Goal: Transaction & Acquisition: Subscribe to service/newsletter

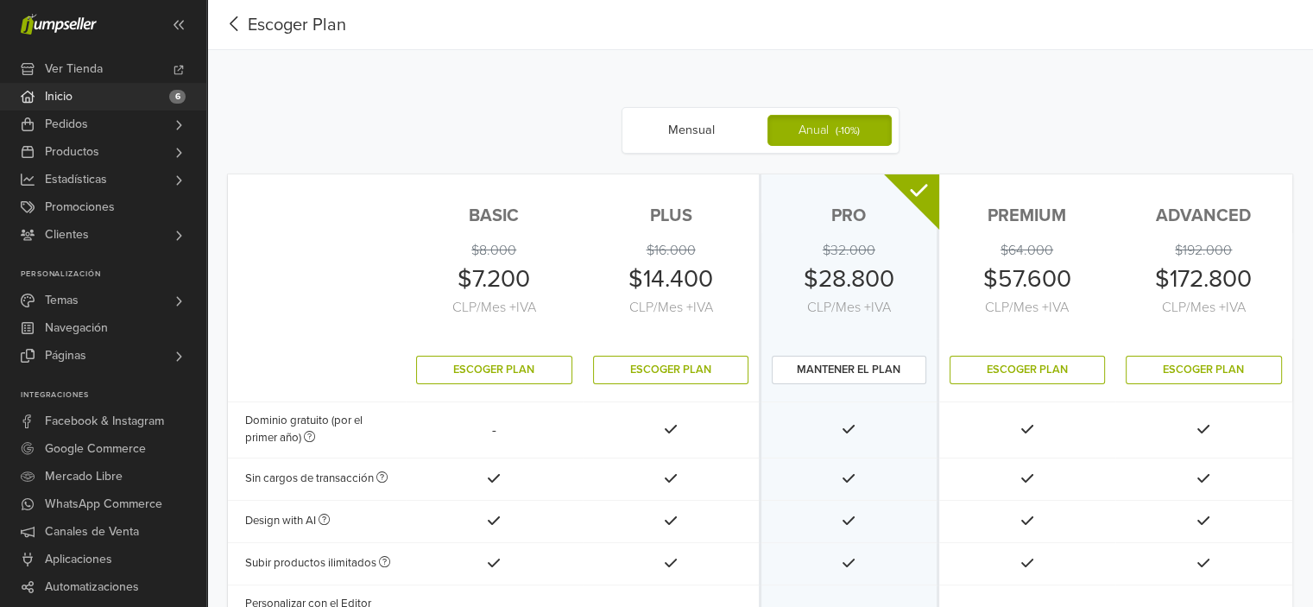
click at [83, 89] on link "Inicio 6" at bounding box center [103, 97] width 206 height 28
click at [176, 68] on icon at bounding box center [179, 70] width 14 height 10
click at [500, 250] on del "$8.000" at bounding box center [493, 250] width 45 height 17
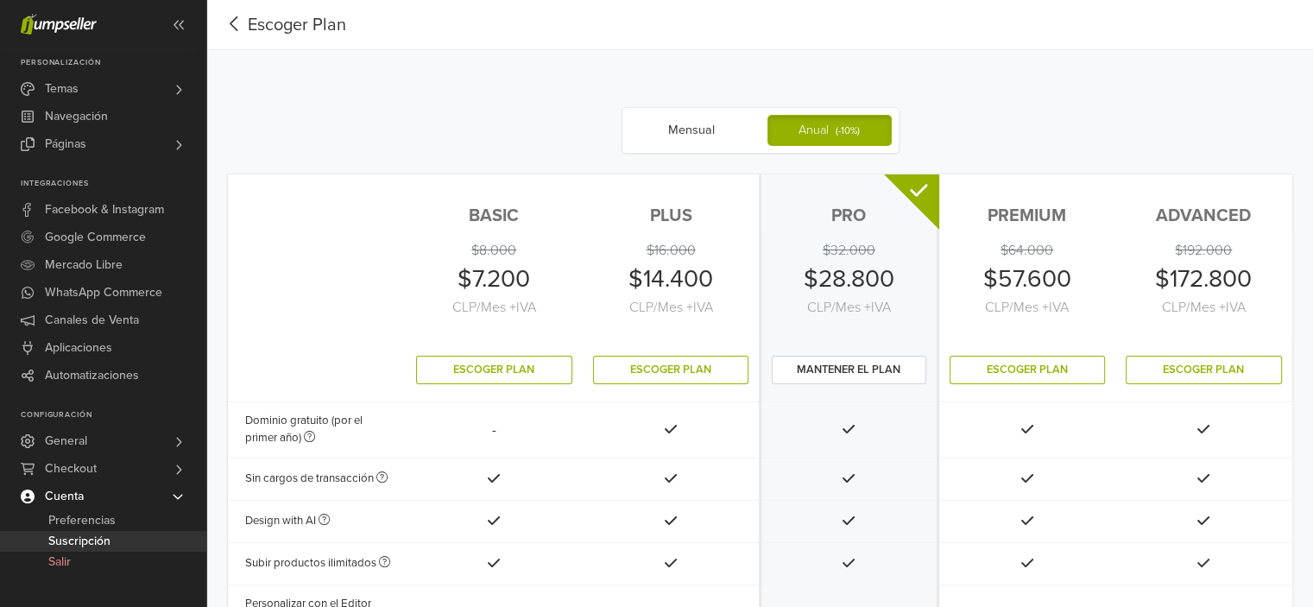
click at [235, 20] on icon "button" at bounding box center [234, 24] width 27 height 22
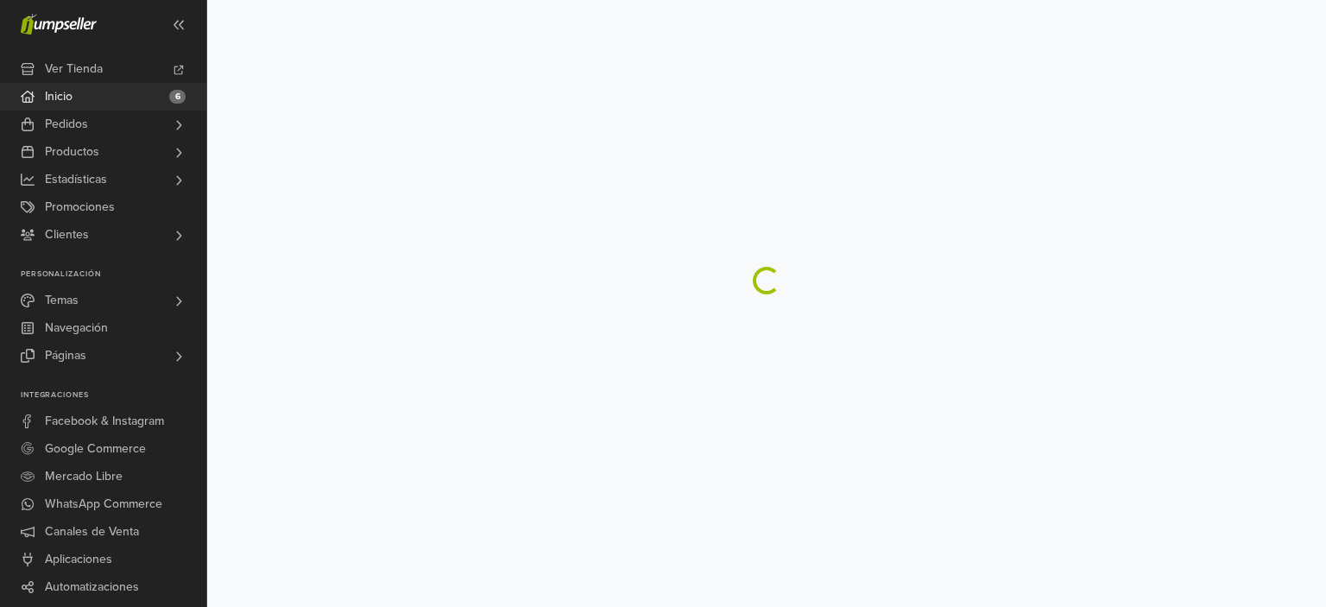
click at [131, 96] on link "Inicio 6" at bounding box center [103, 97] width 206 height 28
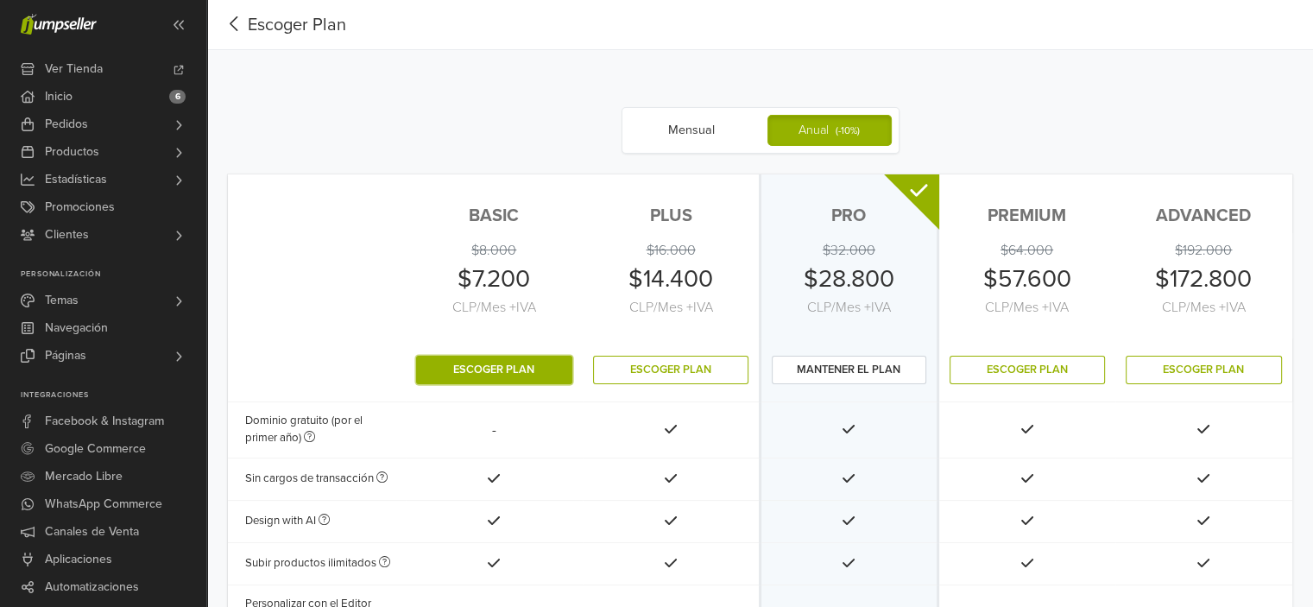
click at [473, 362] on button "Escoger Plan" at bounding box center [494, 370] width 157 height 28
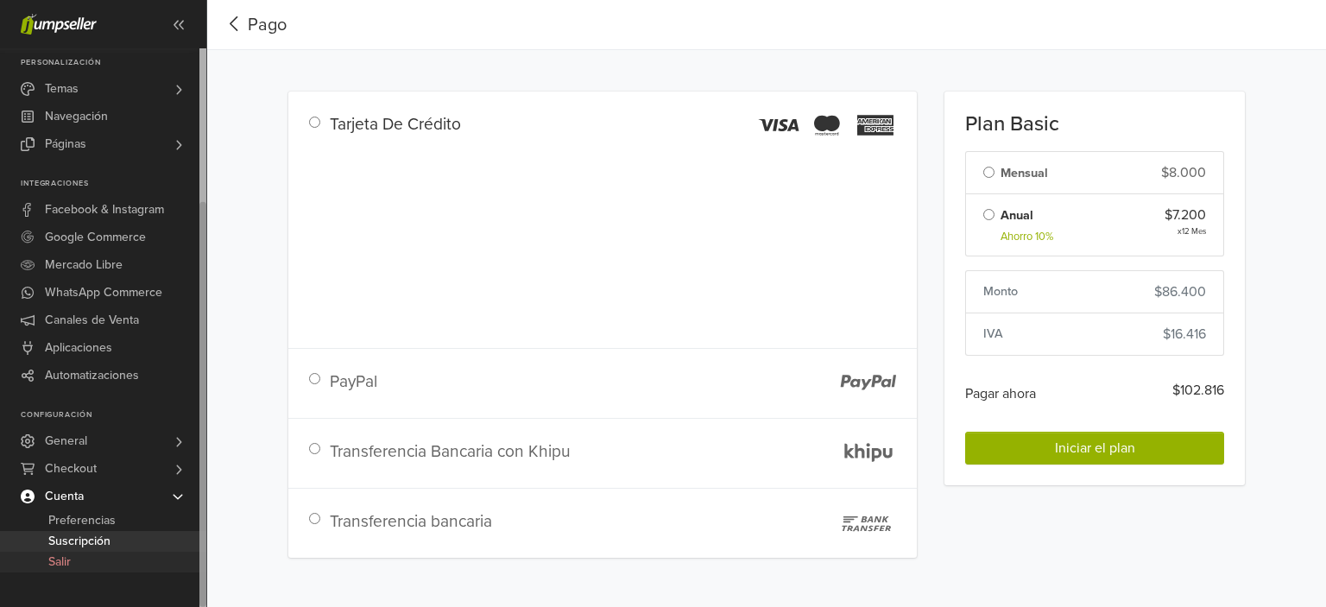
click at [79, 562] on link "Salir" at bounding box center [103, 562] width 206 height 21
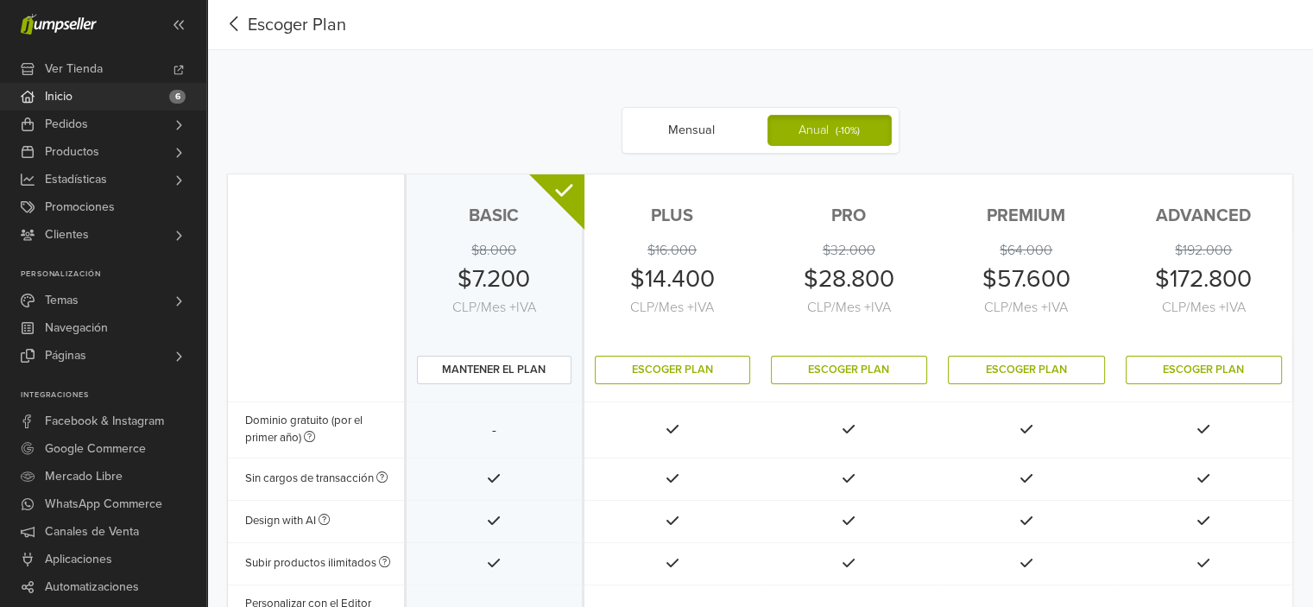
click at [94, 104] on link "Inicio 6" at bounding box center [103, 97] width 206 height 28
